Goal: Information Seeking & Learning: Learn about a topic

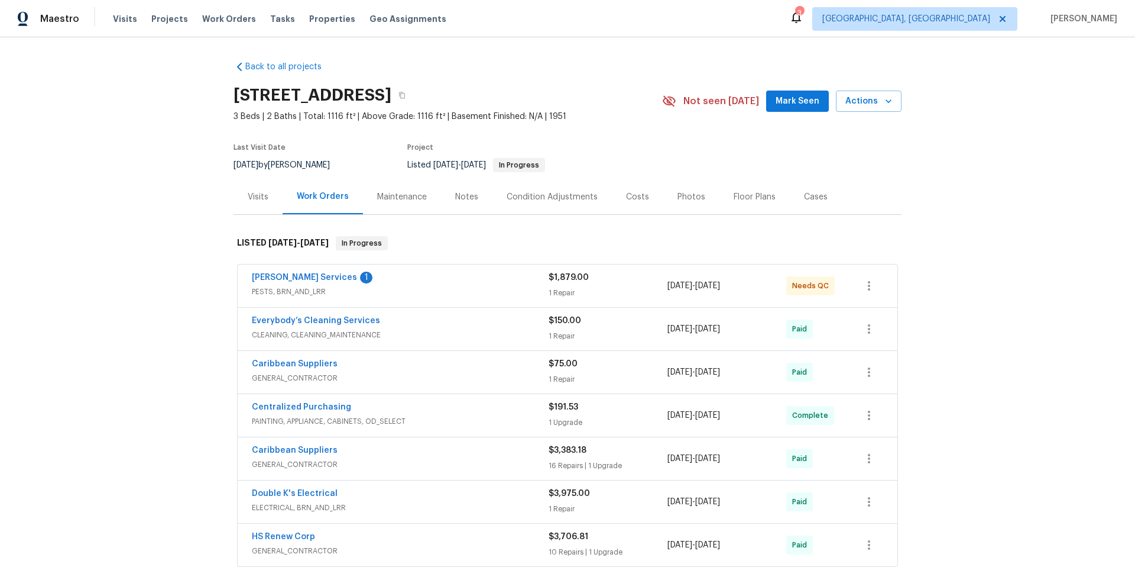
click at [407, 283] on div "[PERSON_NAME] Services 1" at bounding box center [400, 278] width 297 height 14
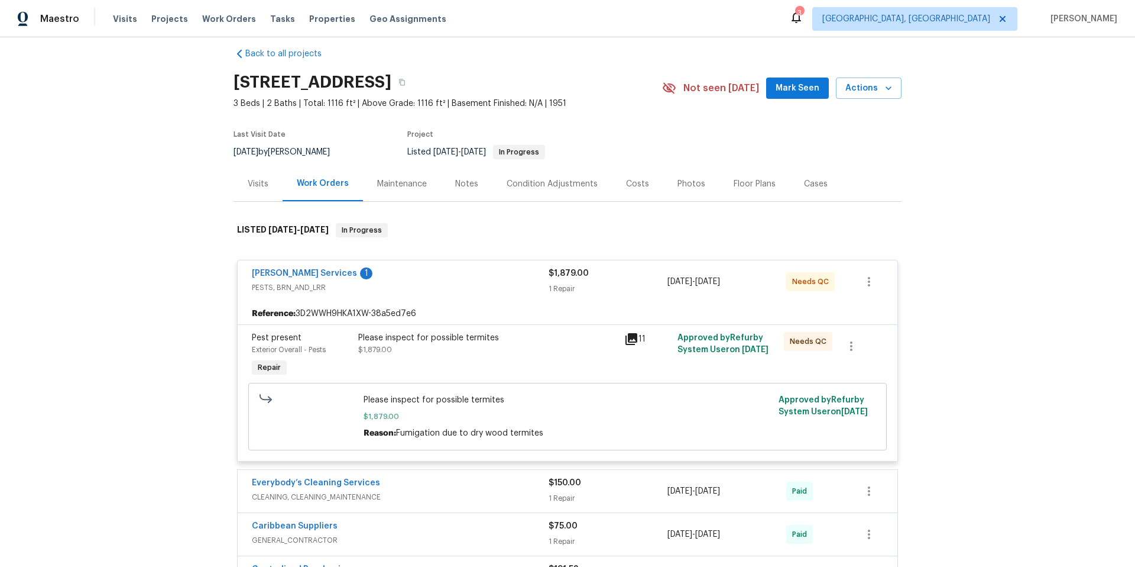
scroll to position [95, 0]
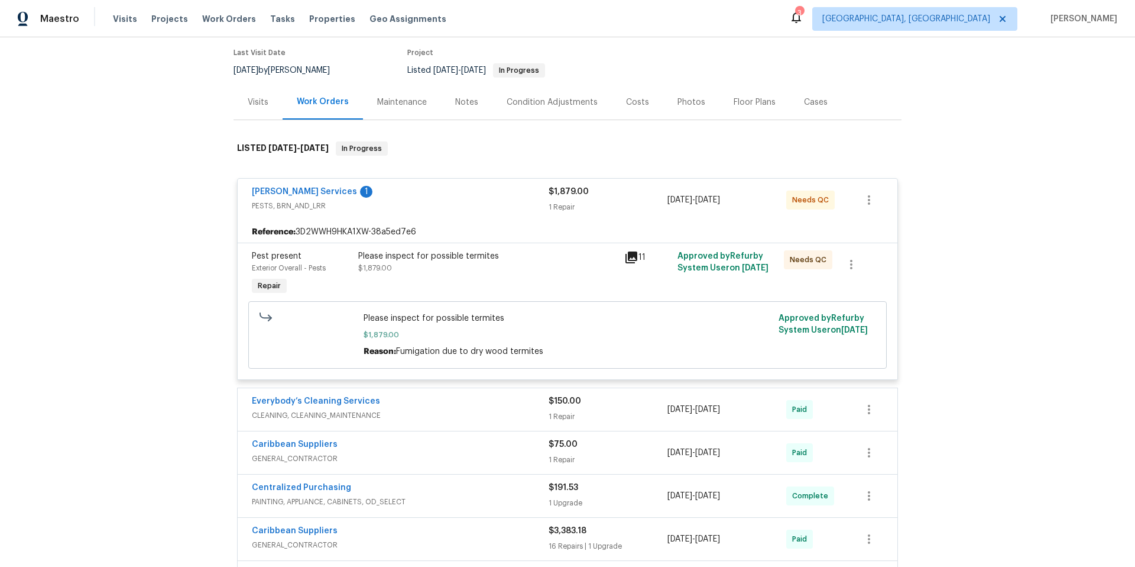
click at [416, 406] on div "Everybody’s Cleaning Services" at bounding box center [400, 402] width 297 height 14
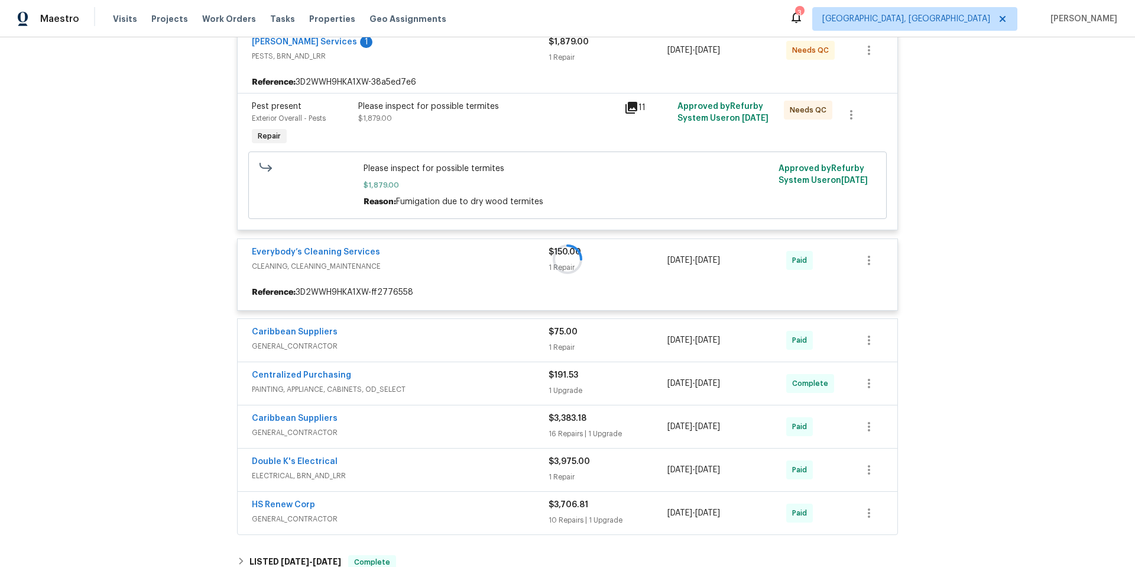
scroll to position [488, 0]
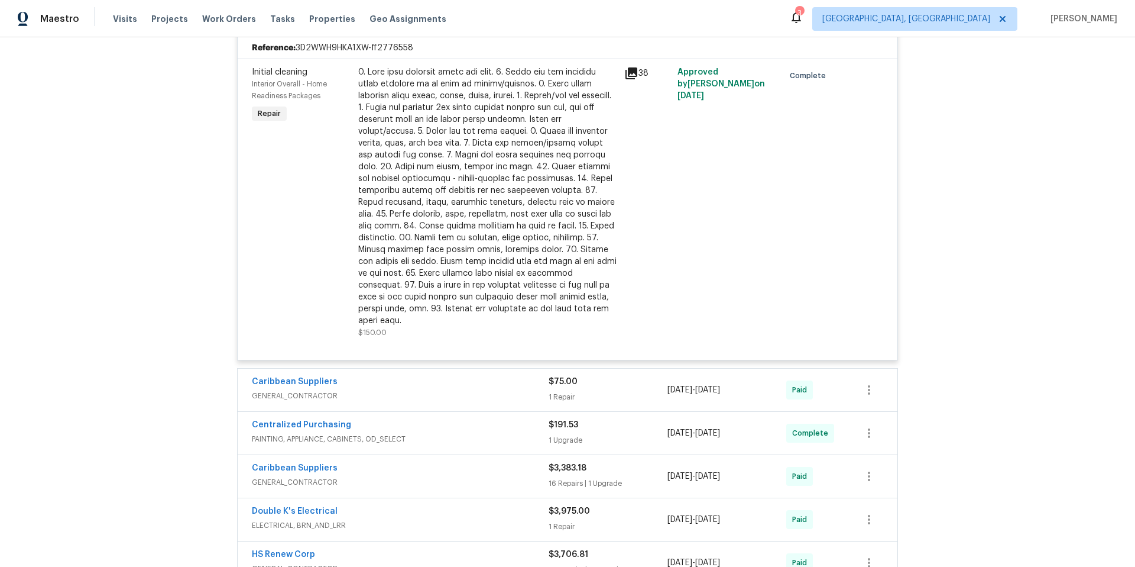
click at [423, 352] on div "[PERSON_NAME] Services 1 PESTS, BRN_AND_LRR $1,879.00 1 Repair [DATE] - [DATE] …" at bounding box center [567, 180] width 661 height 808
click at [422, 376] on div "Caribbean Suppliers" at bounding box center [400, 383] width 297 height 14
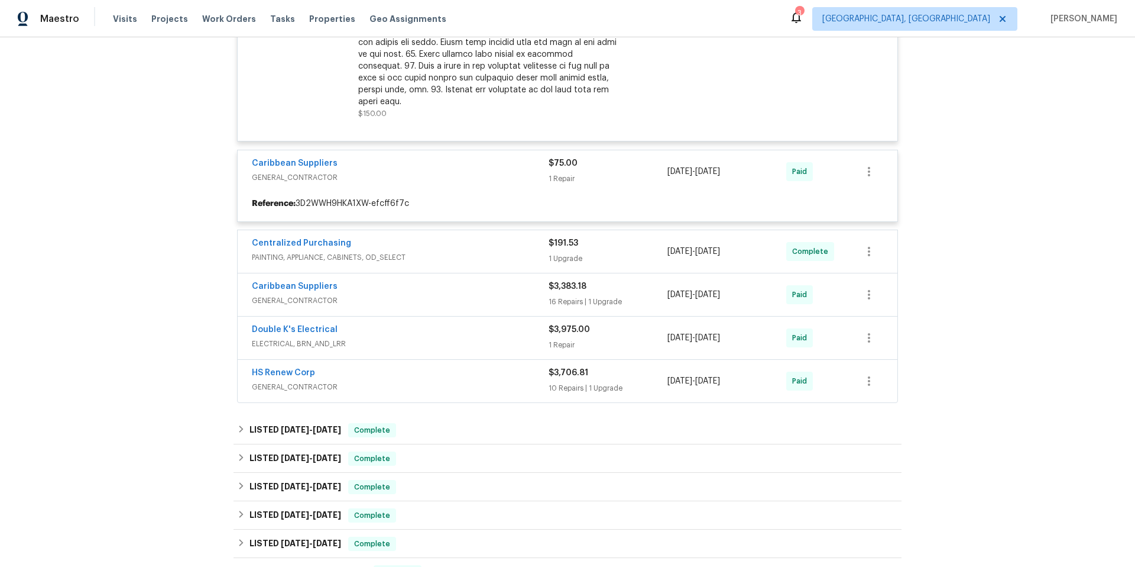
scroll to position [718, 0]
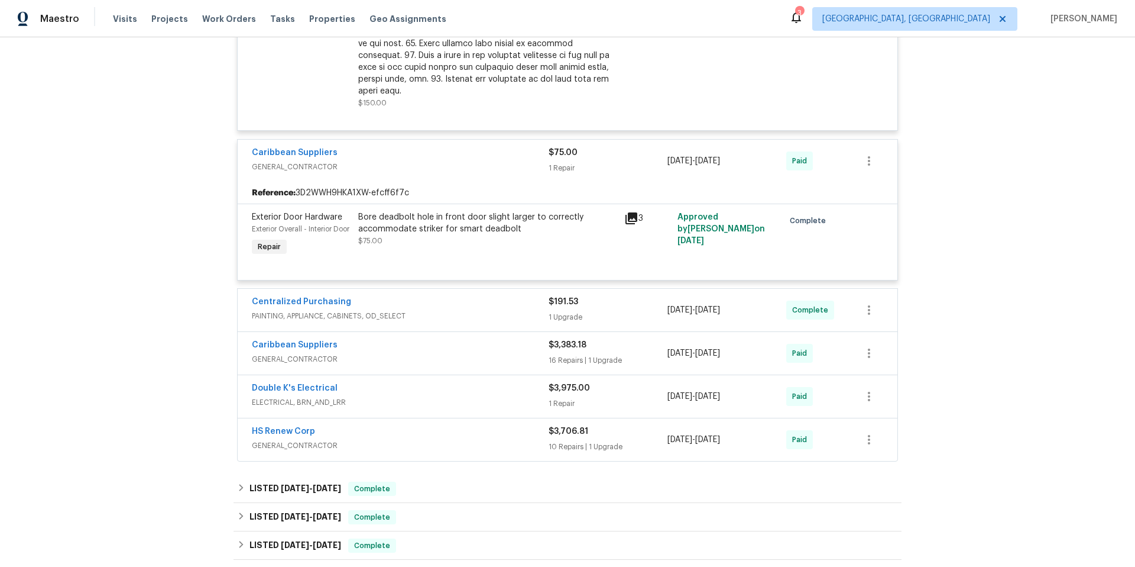
click at [429, 306] on div "Centralized Purchasing" at bounding box center [400, 303] width 297 height 14
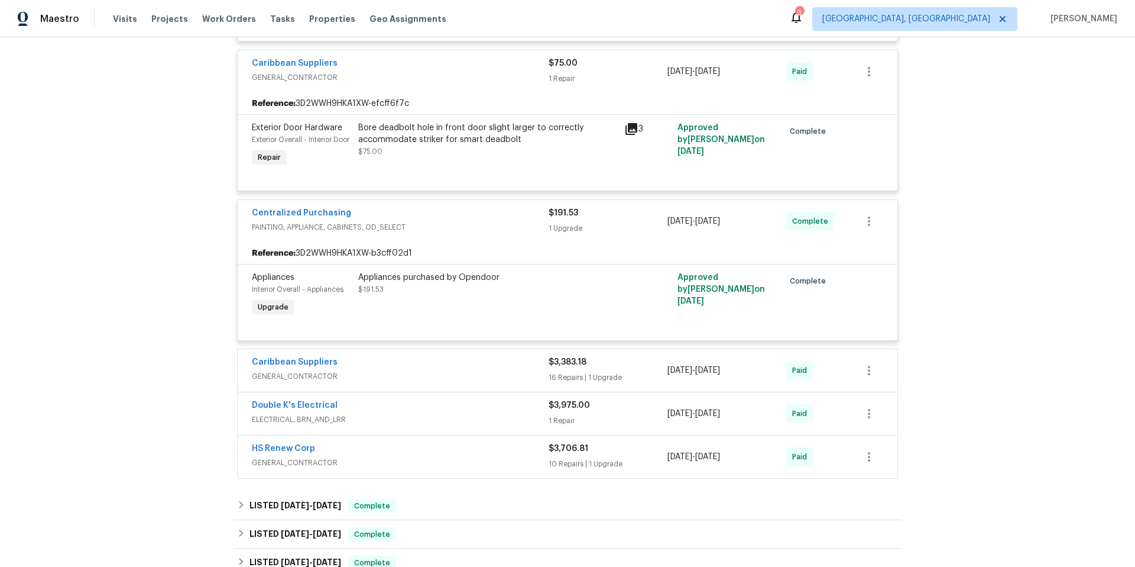
click at [425, 368] on div "Caribbean Suppliers" at bounding box center [400, 363] width 297 height 14
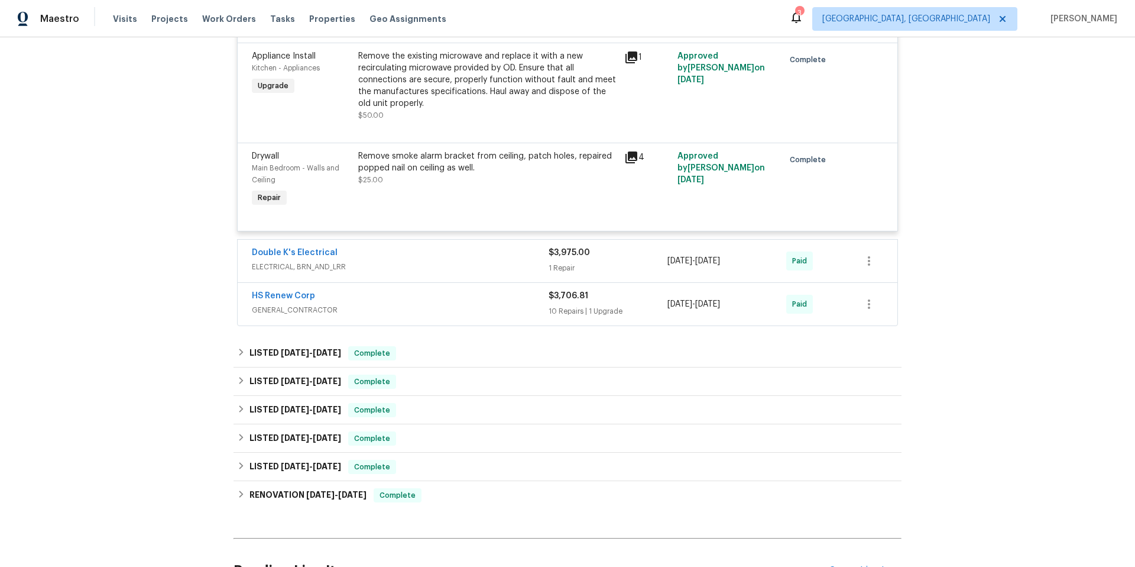
scroll to position [2748, 0]
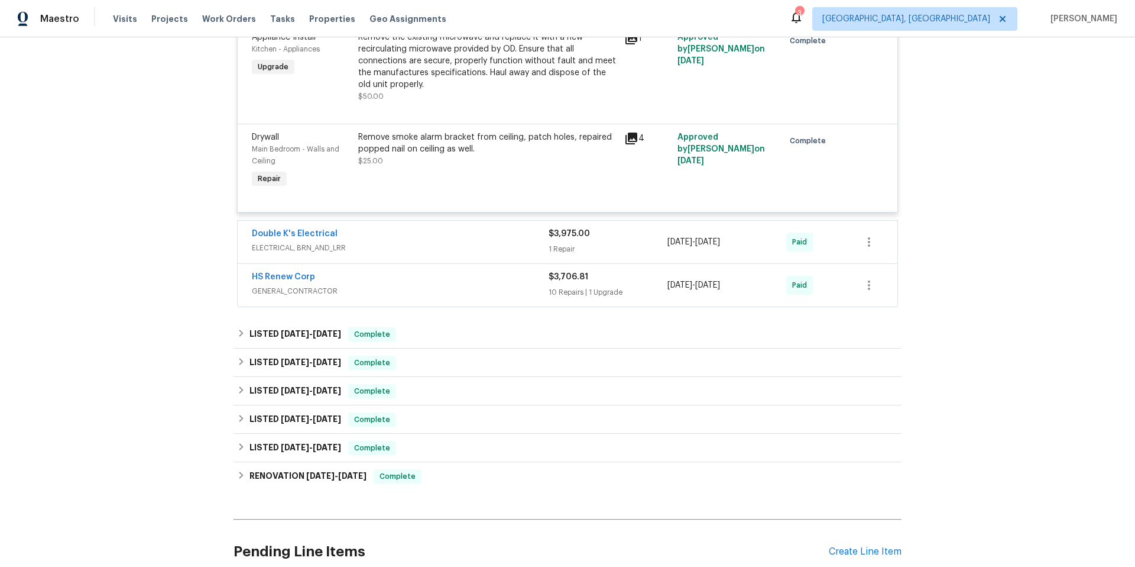
click at [406, 276] on div "HS Renew Corp" at bounding box center [400, 278] width 297 height 14
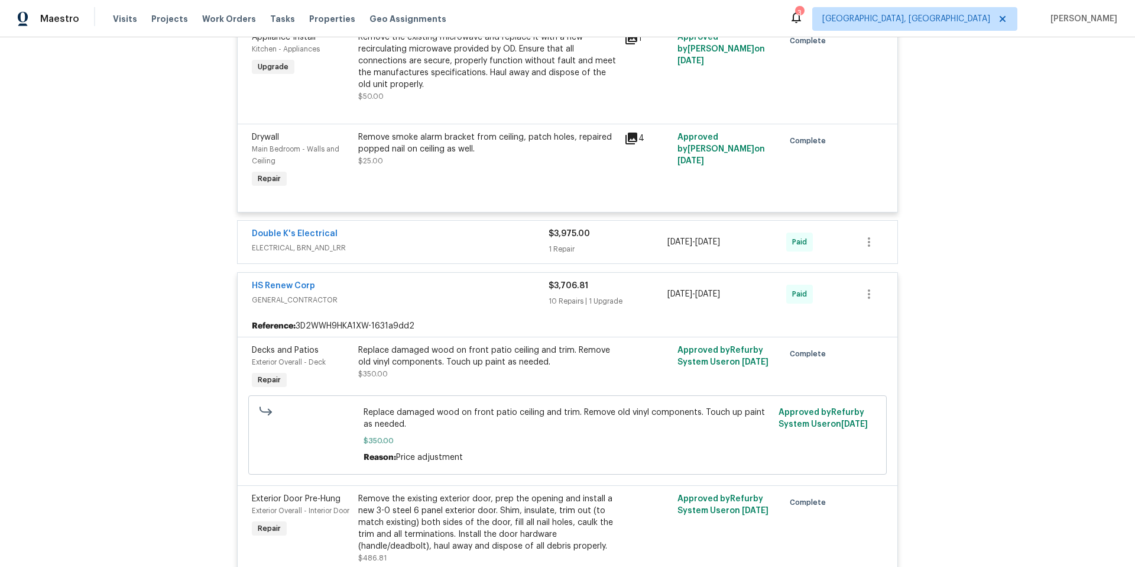
click at [384, 250] on span "ELECTRICAL, BRN_AND_LRR" at bounding box center [400, 248] width 297 height 12
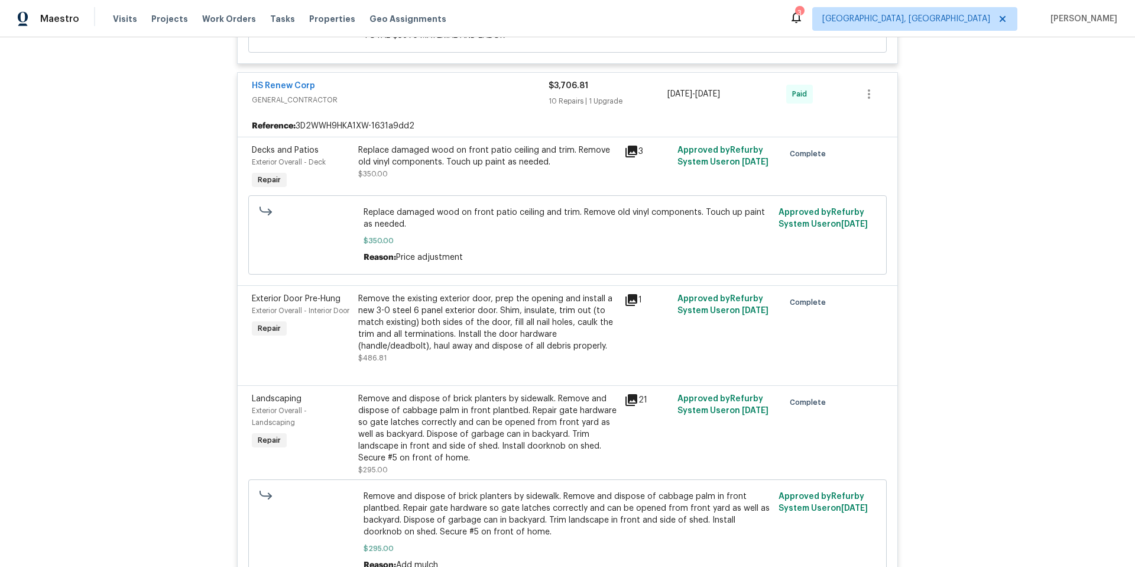
scroll to position [3237, 0]
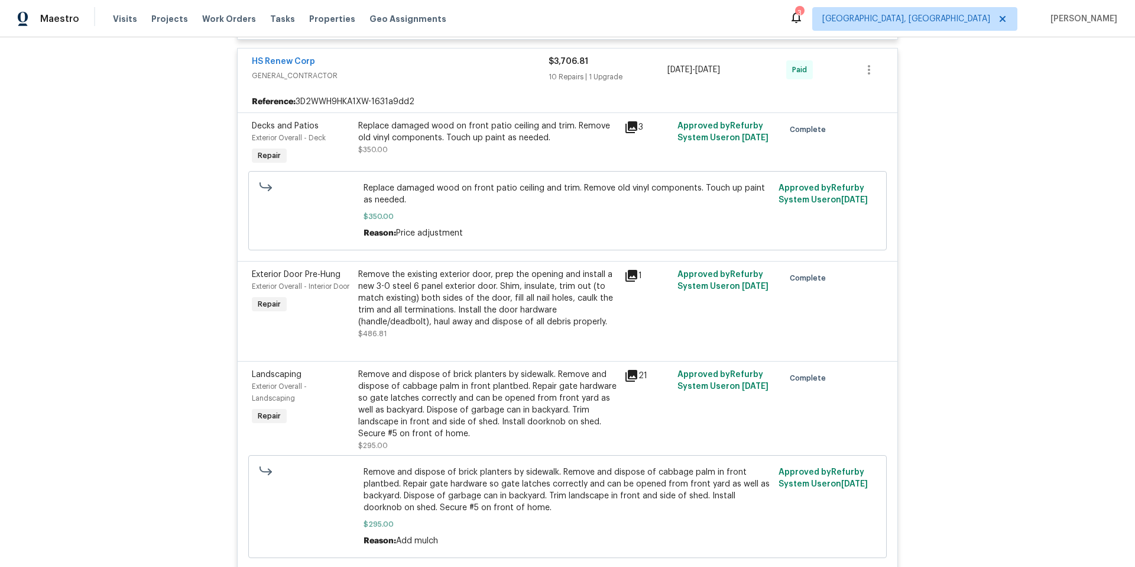
click at [637, 377] on div "21" at bounding box center [648, 375] width 46 height 14
click at [632, 381] on icon at bounding box center [632, 376] width 12 height 12
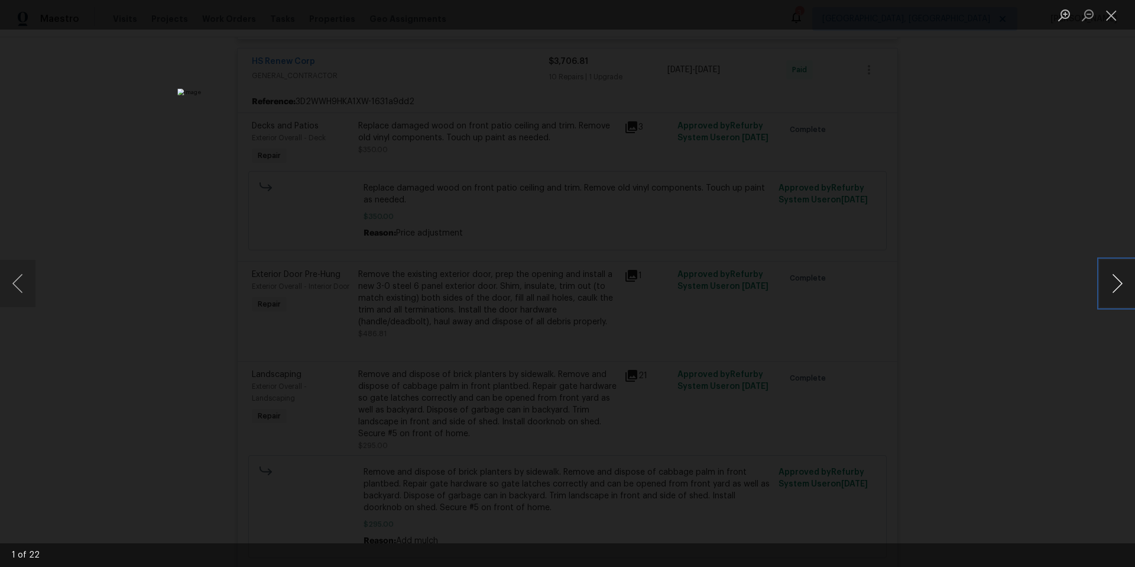
click at [1127, 276] on button "Next image" at bounding box center [1117, 283] width 35 height 47
click at [1124, 279] on button "Next image" at bounding box center [1117, 283] width 35 height 47
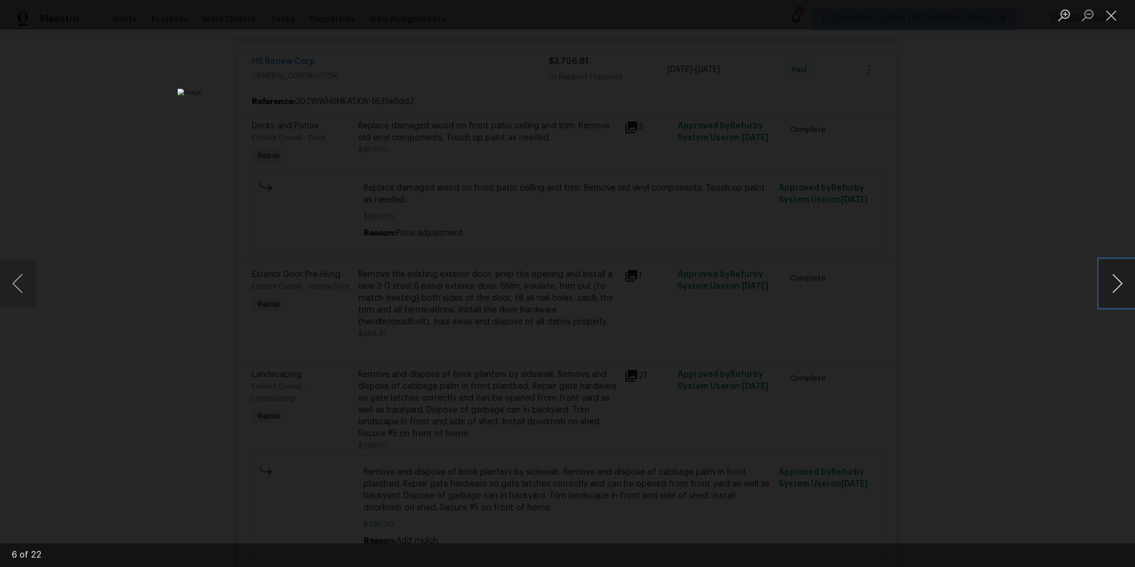
click at [1124, 279] on button "Next image" at bounding box center [1117, 283] width 35 height 47
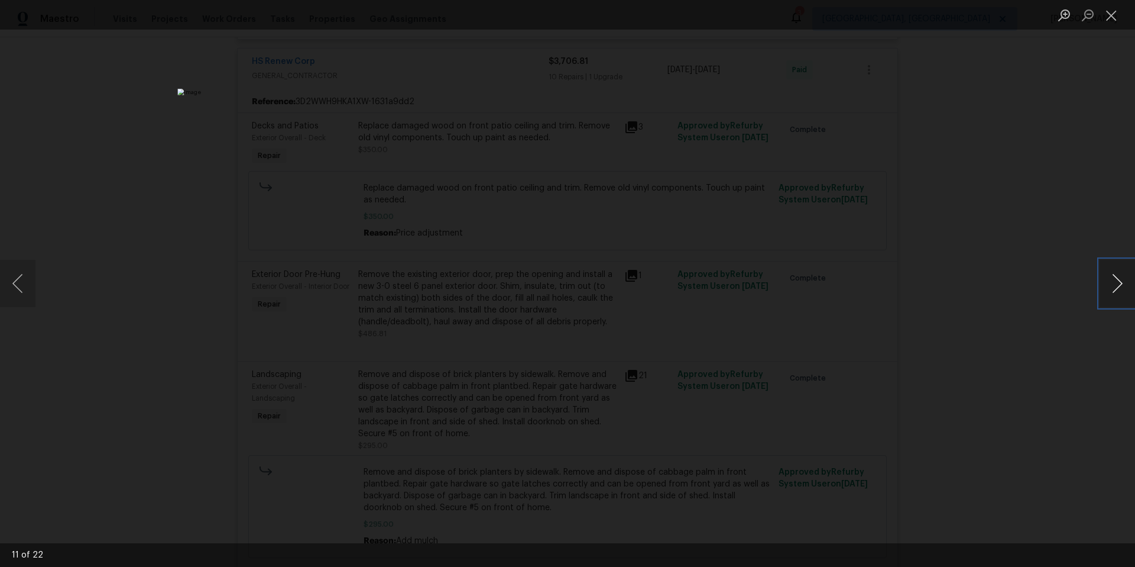
click at [1124, 279] on button "Next image" at bounding box center [1117, 283] width 35 height 47
click at [1115, 290] on button "Next image" at bounding box center [1117, 283] width 35 height 47
click at [1120, 269] on button "Next image" at bounding box center [1117, 283] width 35 height 47
click at [1118, 272] on button "Next image" at bounding box center [1117, 283] width 35 height 47
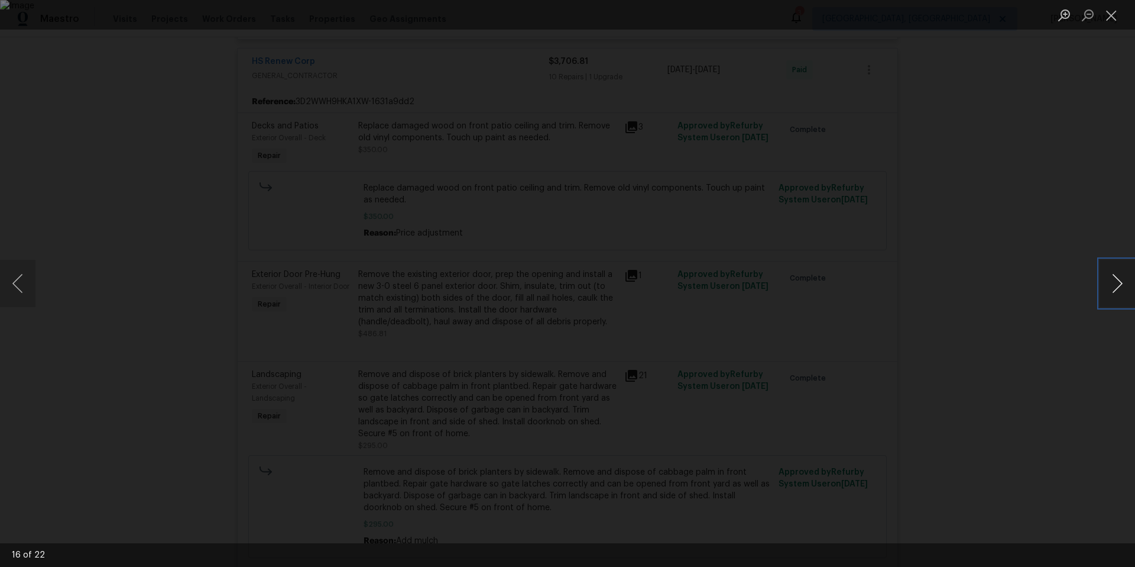
click at [1118, 272] on button "Next image" at bounding box center [1117, 283] width 35 height 47
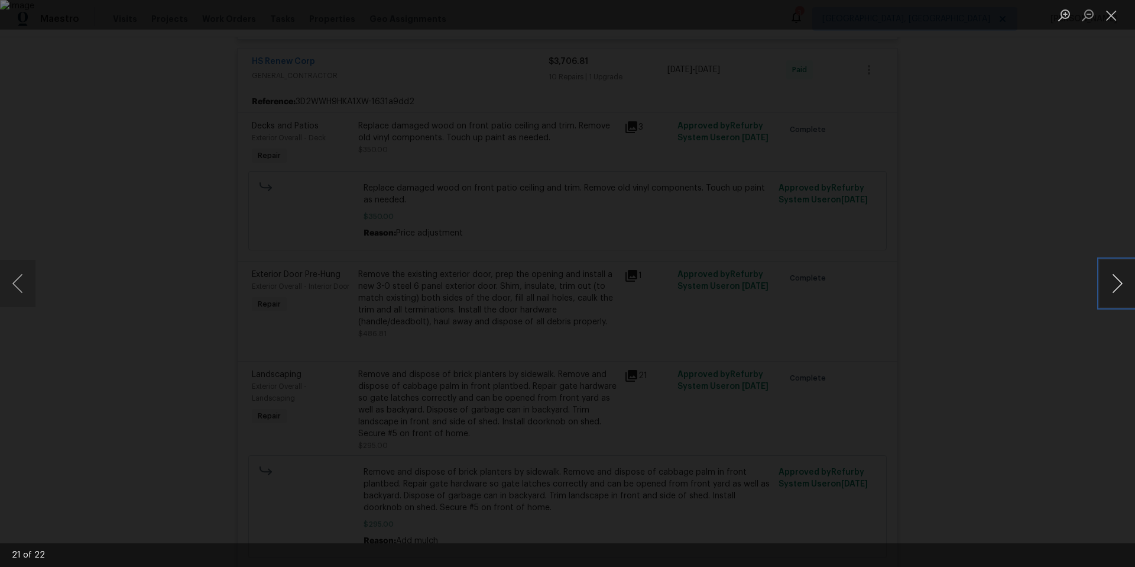
click at [1118, 272] on button "Next image" at bounding box center [1117, 283] width 35 height 47
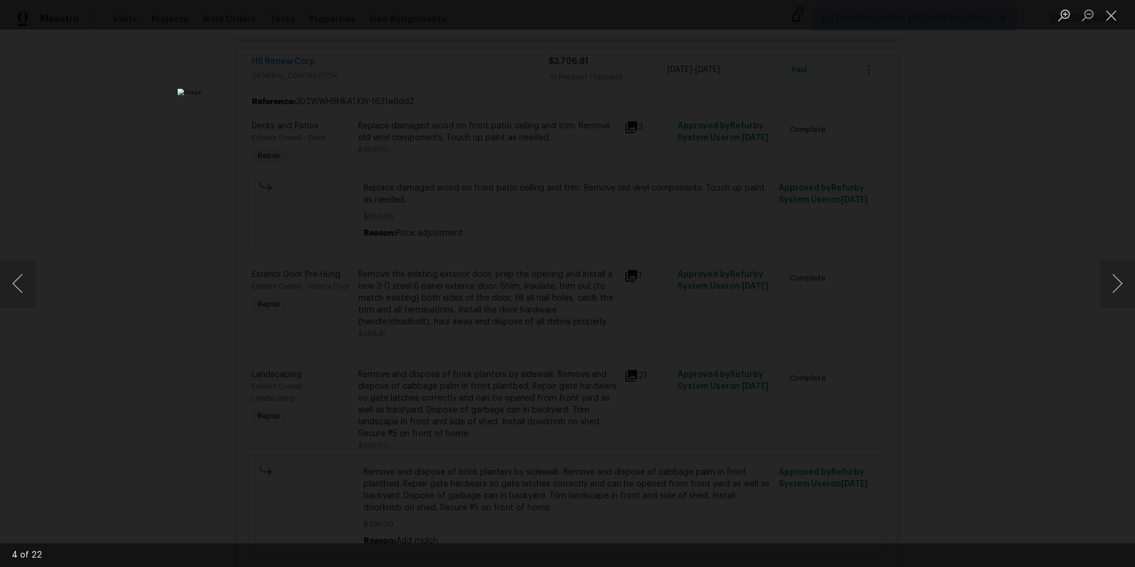
click at [989, 198] on div "Lightbox" at bounding box center [567, 283] width 1135 height 567
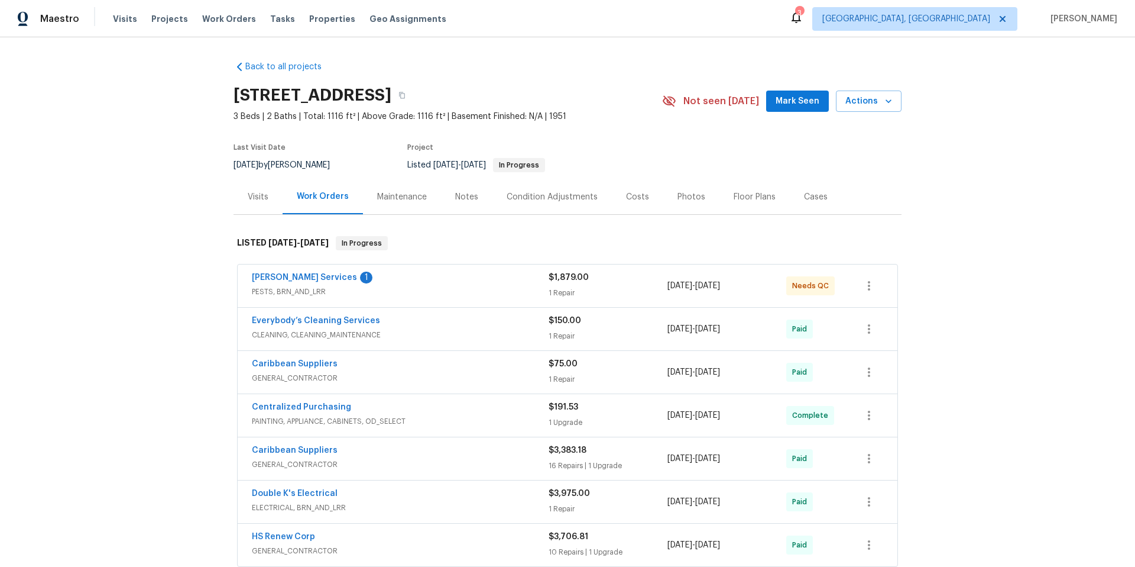
click at [399, 268] on div "Massey Services 1 PESTS, BRN_AND_LRR $1,879.00 1 Repair 6/4/2025 - 6/13/2025 Ne…" at bounding box center [568, 285] width 660 height 43
click at [406, 323] on div "Everybody’s Cleaning Services" at bounding box center [400, 322] width 297 height 14
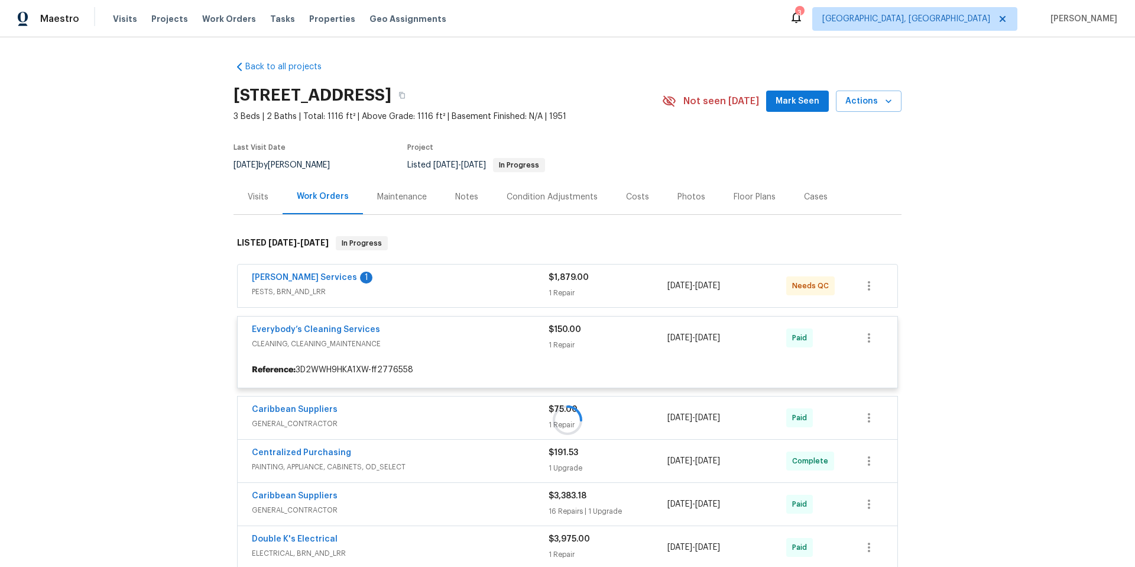
click at [406, 281] on div at bounding box center [568, 420] width 668 height 392
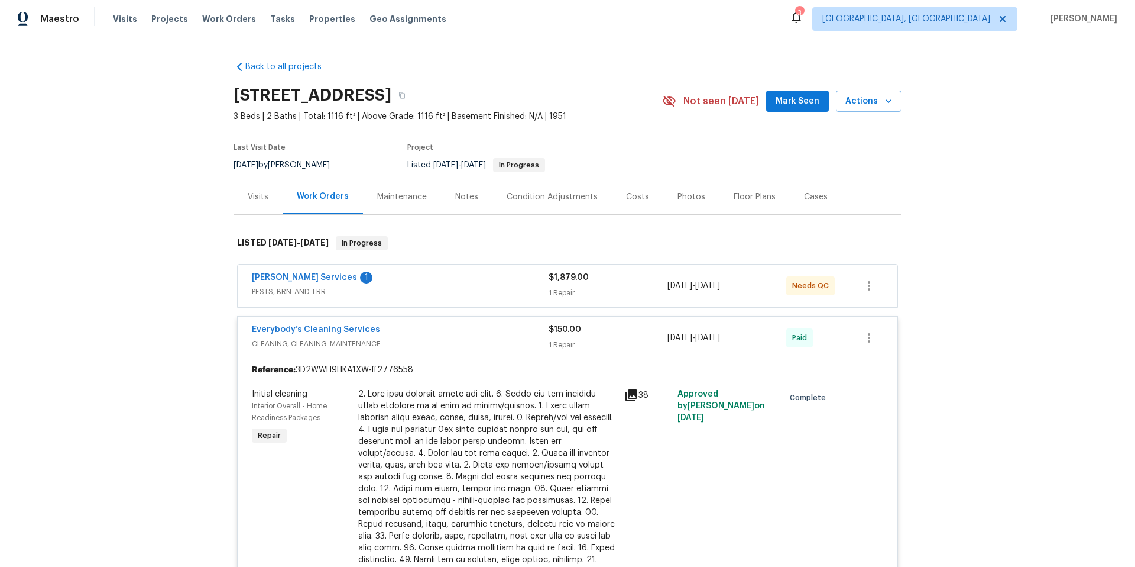
click at [407, 289] on span "PESTS, BRN_AND_LRR" at bounding box center [400, 292] width 297 height 12
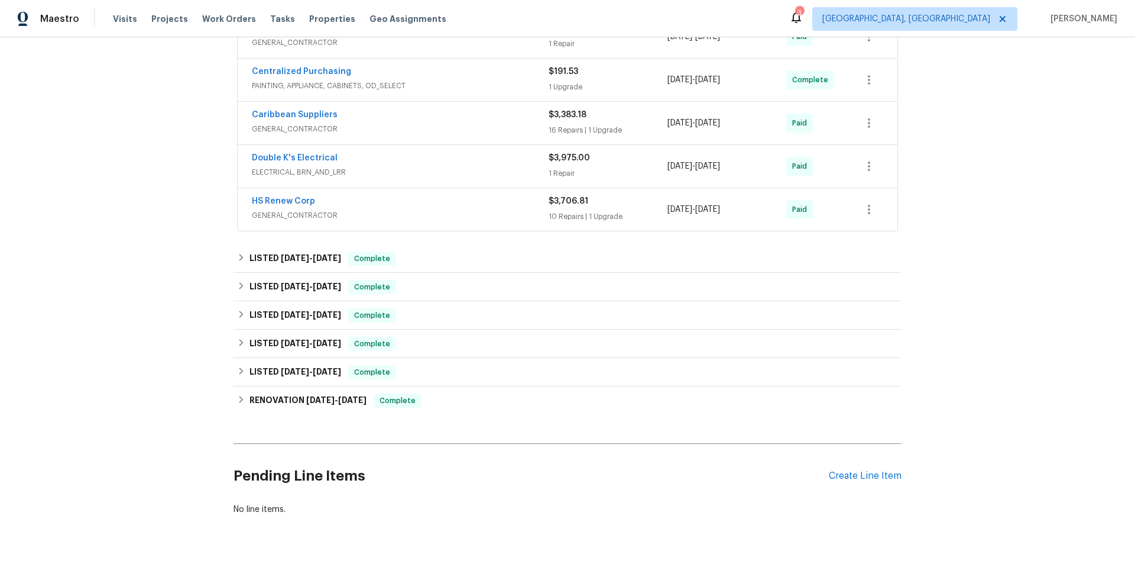
scroll to position [868, 0]
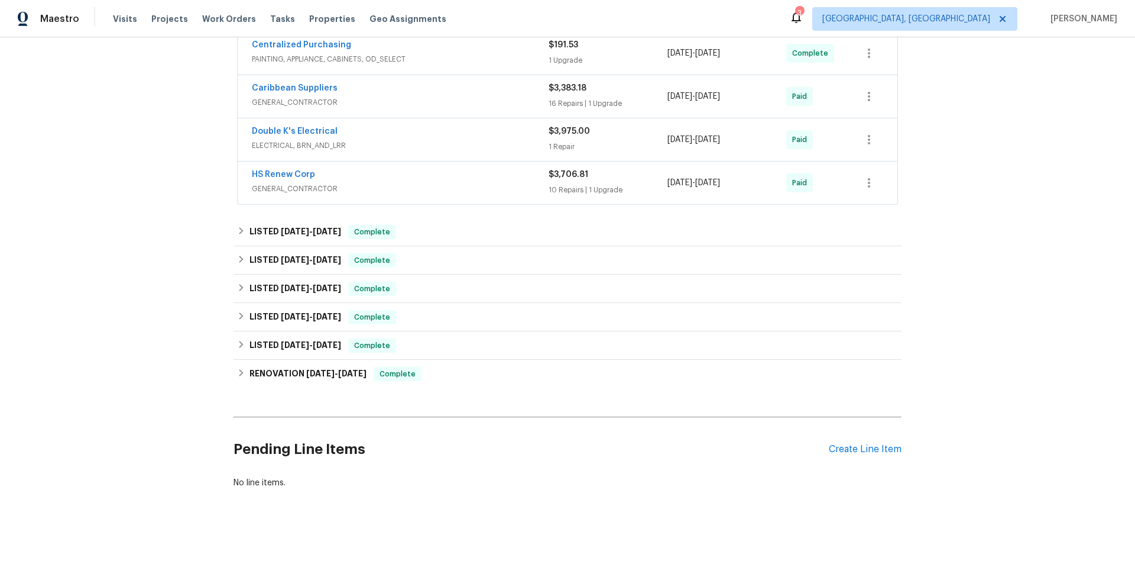
click at [355, 183] on span "GENERAL_CONTRACTOR" at bounding box center [400, 189] width 297 height 12
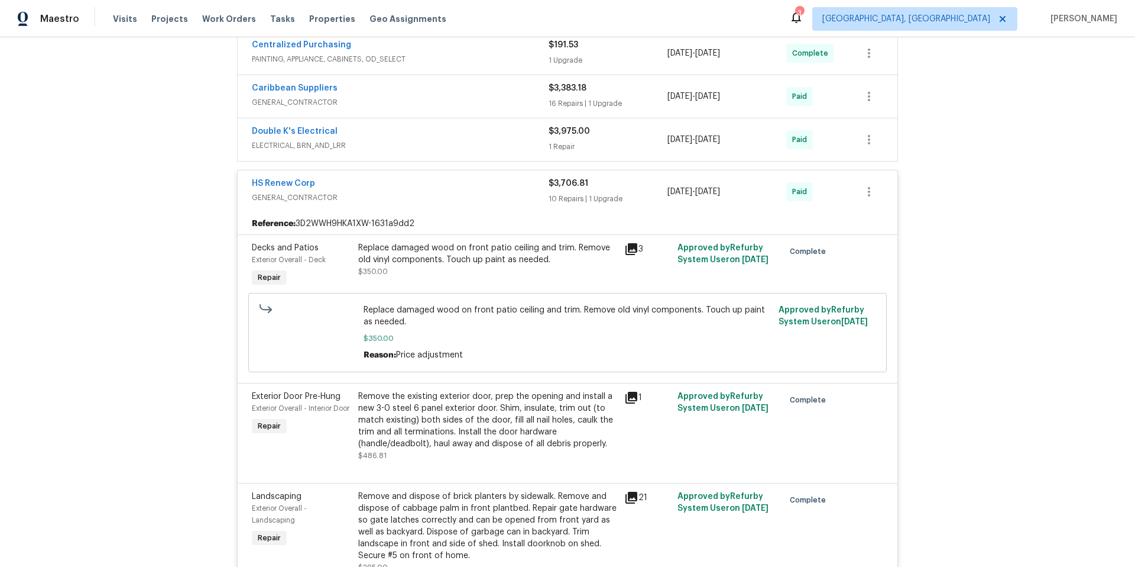
click at [364, 118] on div "Double K's Electrical ELECTRICAL, BRN_AND_LRR $3,975.00 1 Repair 5/30/2025 - 6/…" at bounding box center [568, 139] width 660 height 43
click at [365, 125] on div "Double K's Electrical" at bounding box center [400, 132] width 297 height 14
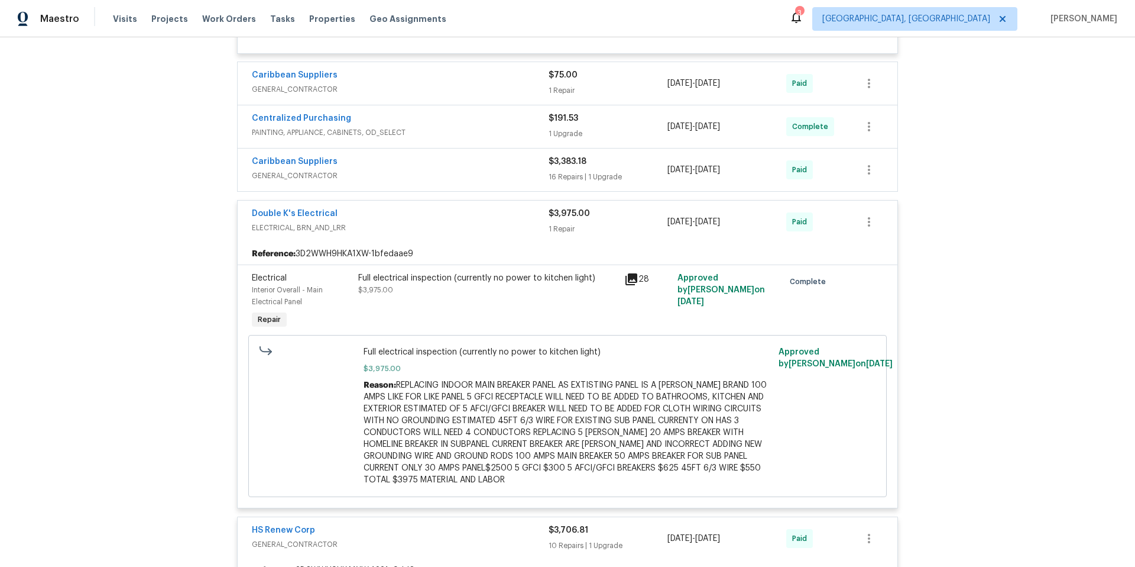
click at [351, 170] on span "GENERAL_CONTRACTOR" at bounding box center [400, 176] width 297 height 12
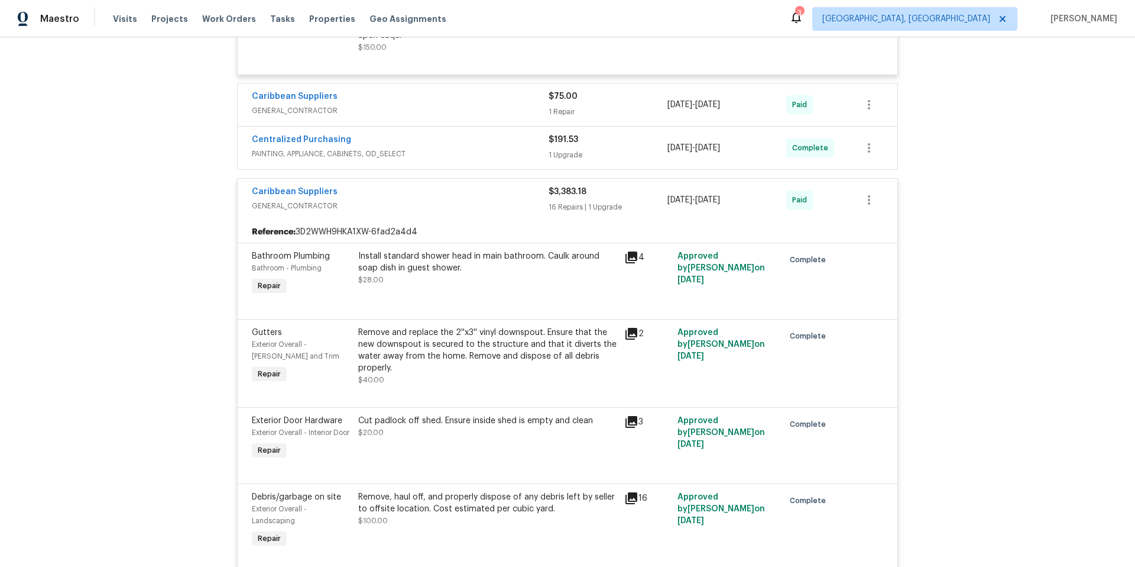
scroll to position [771, 0]
click at [368, 136] on div "Centralized Purchasing" at bounding box center [400, 143] width 297 height 14
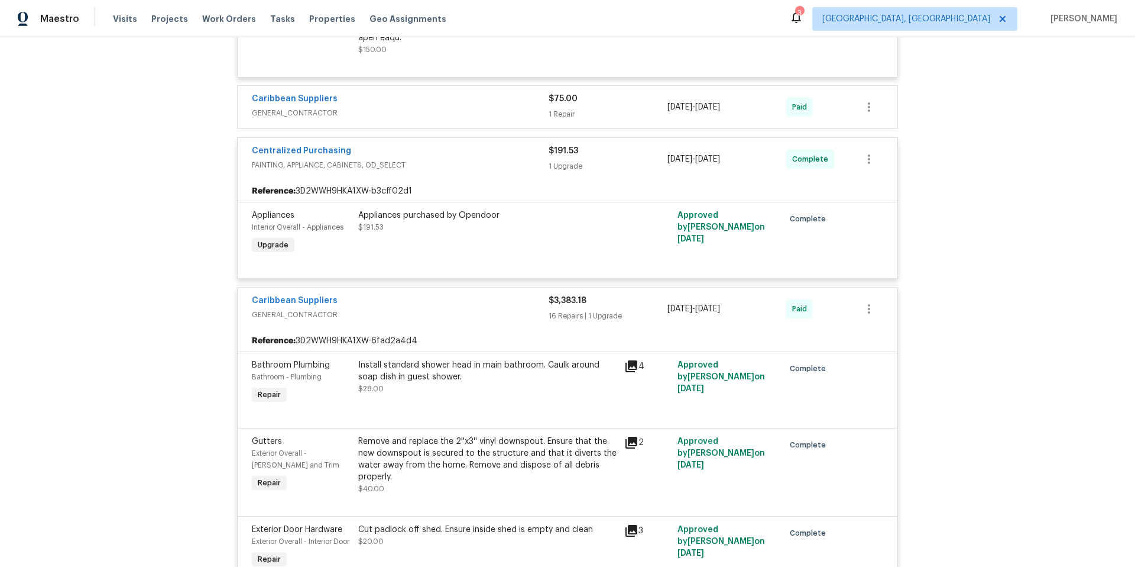
click at [367, 107] on span "GENERAL_CONTRACTOR" at bounding box center [400, 113] width 297 height 12
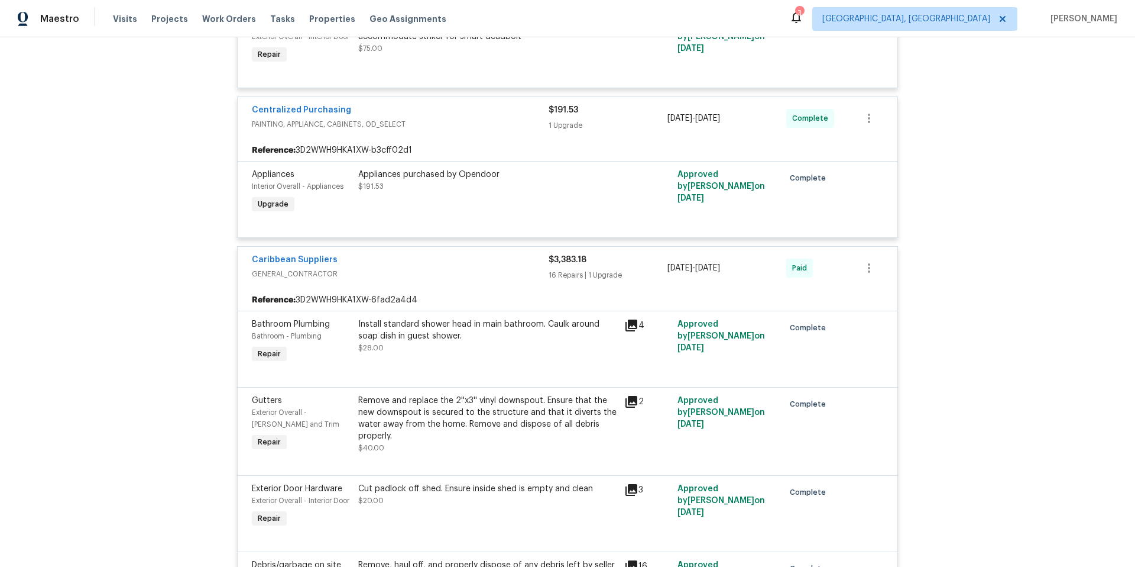
scroll to position [954, 0]
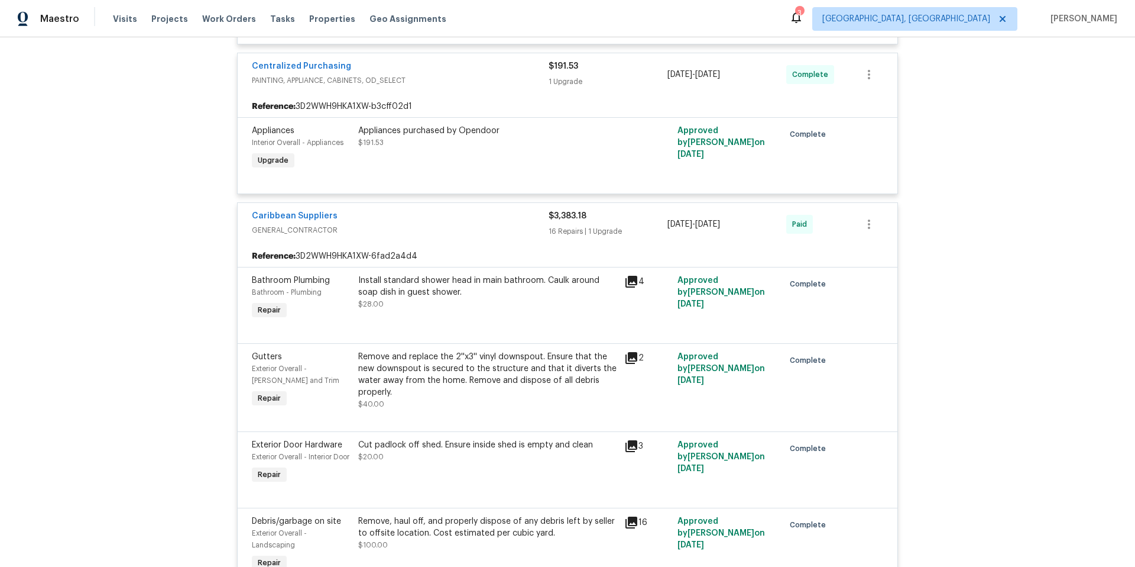
click at [633, 282] on icon at bounding box center [632, 281] width 14 height 14
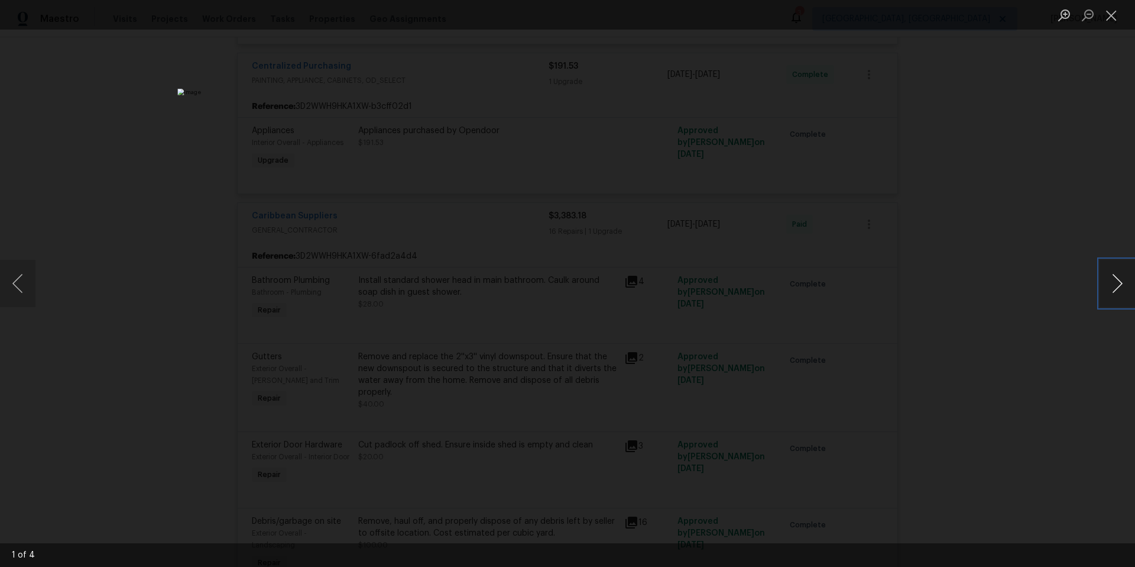
click at [1111, 283] on button "Next image" at bounding box center [1117, 283] width 35 height 47
click at [1047, 235] on div "Lightbox" at bounding box center [567, 283] width 1135 height 567
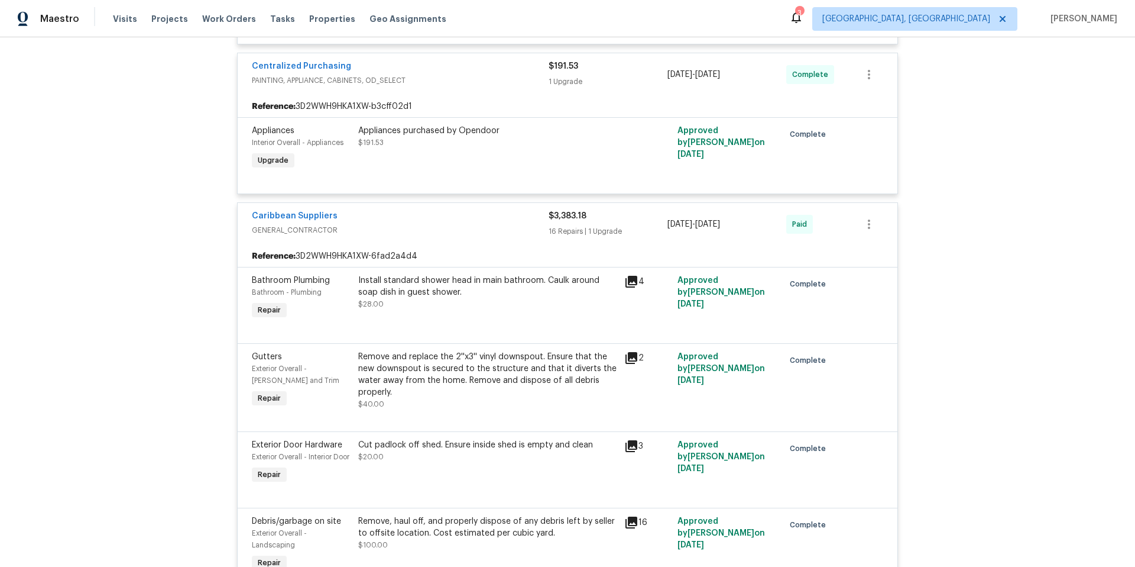
click at [627, 353] on icon at bounding box center [632, 358] width 12 height 12
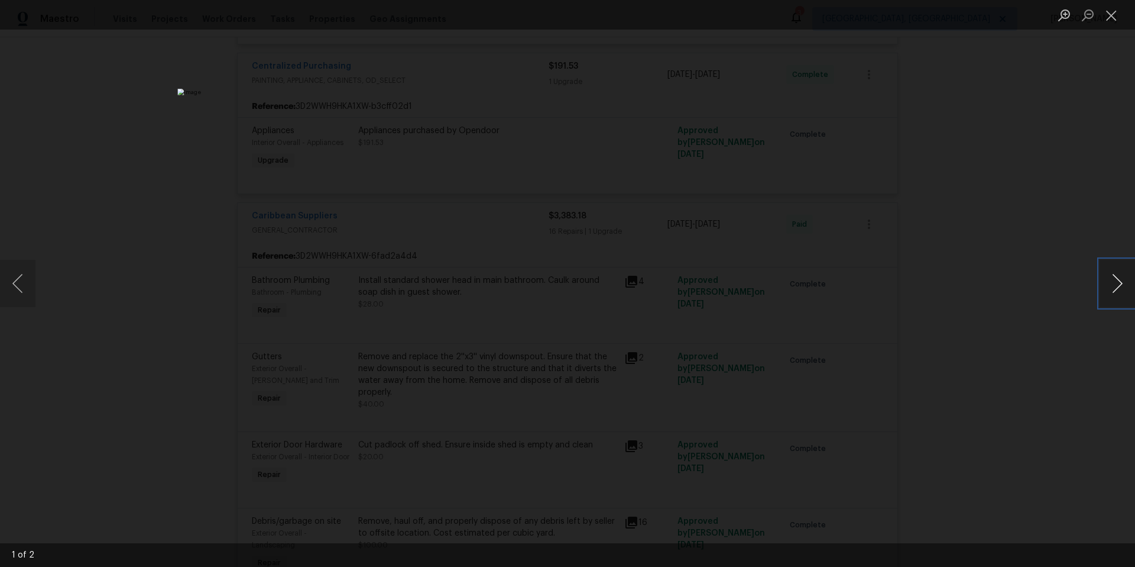
click at [1111, 292] on button "Next image" at bounding box center [1117, 283] width 35 height 47
click at [27, 281] on button "Previous image" at bounding box center [17, 283] width 35 height 47
click at [1118, 15] on button "Close lightbox" at bounding box center [1112, 15] width 24 height 21
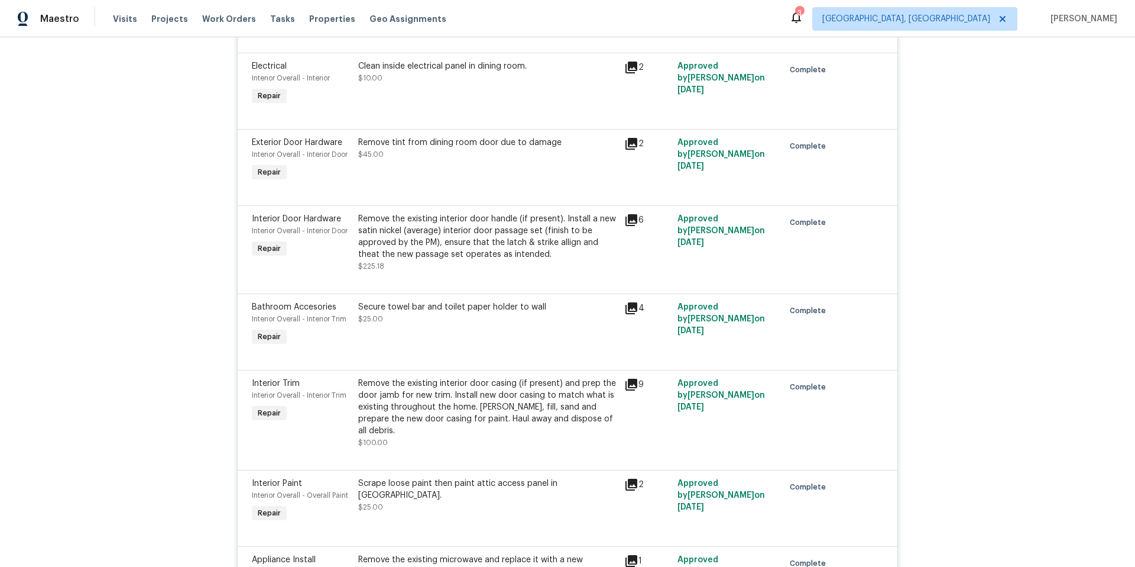
scroll to position [2257, 0]
